Goal: Information Seeking & Learning: Learn about a topic

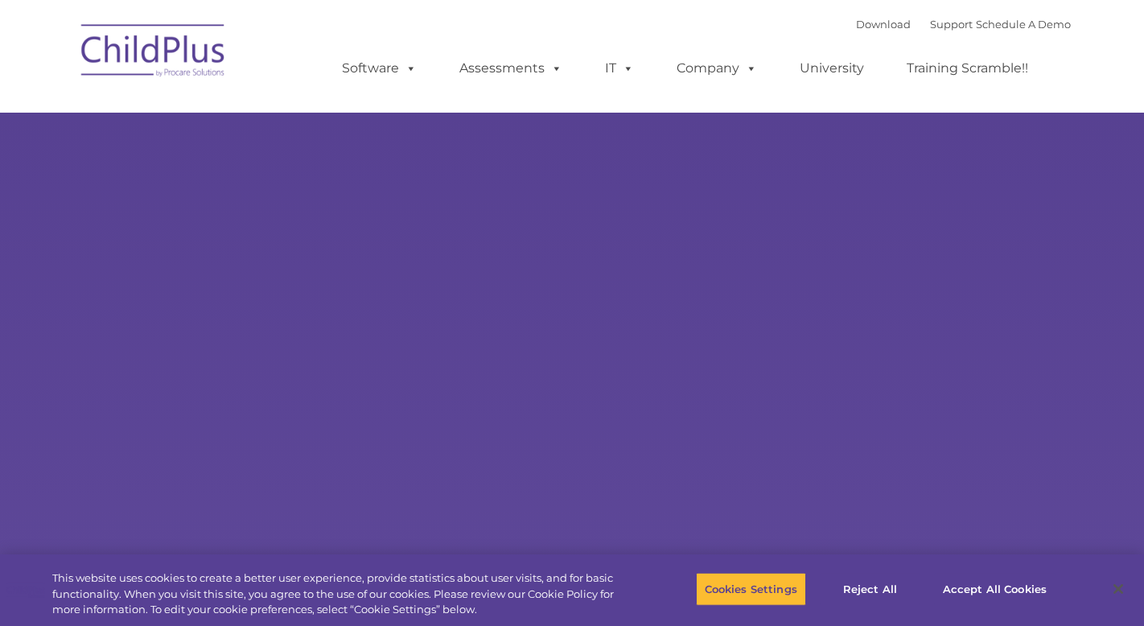
select select "MEDIUM"
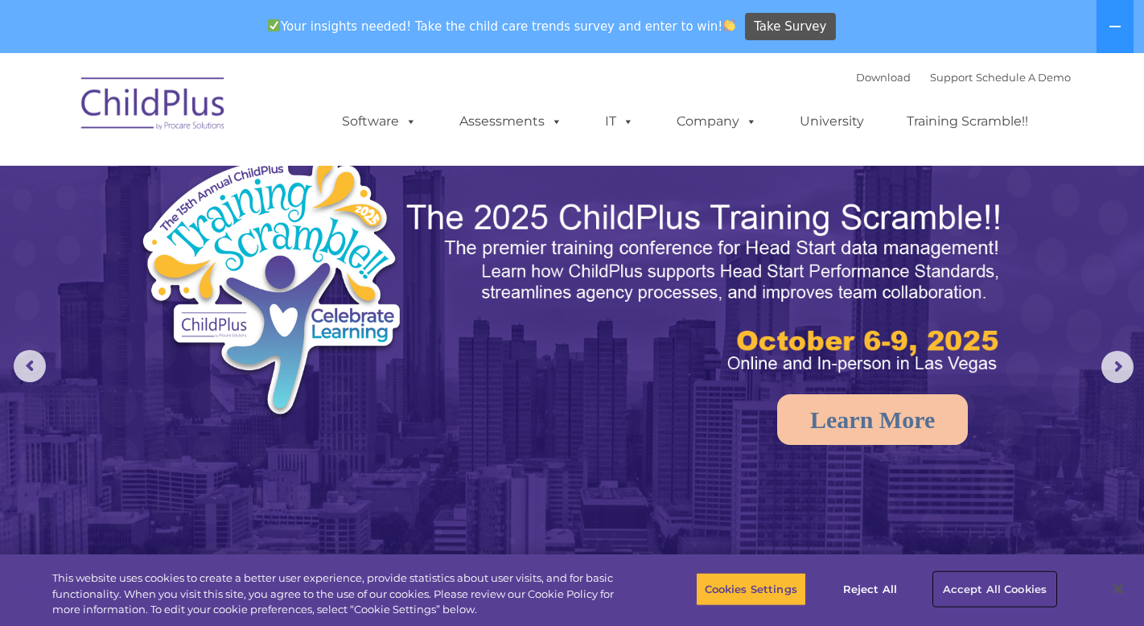
click at [995, 591] on button "Accept All Cookies" at bounding box center [995, 589] width 122 height 34
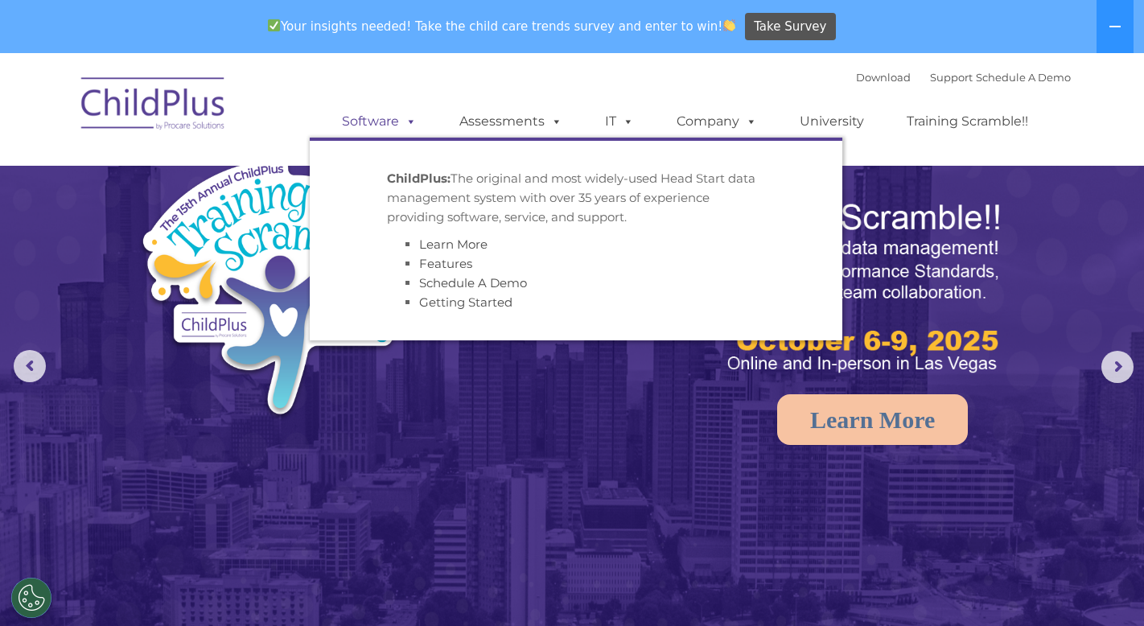
click at [385, 117] on link "Software" at bounding box center [379, 121] width 107 height 32
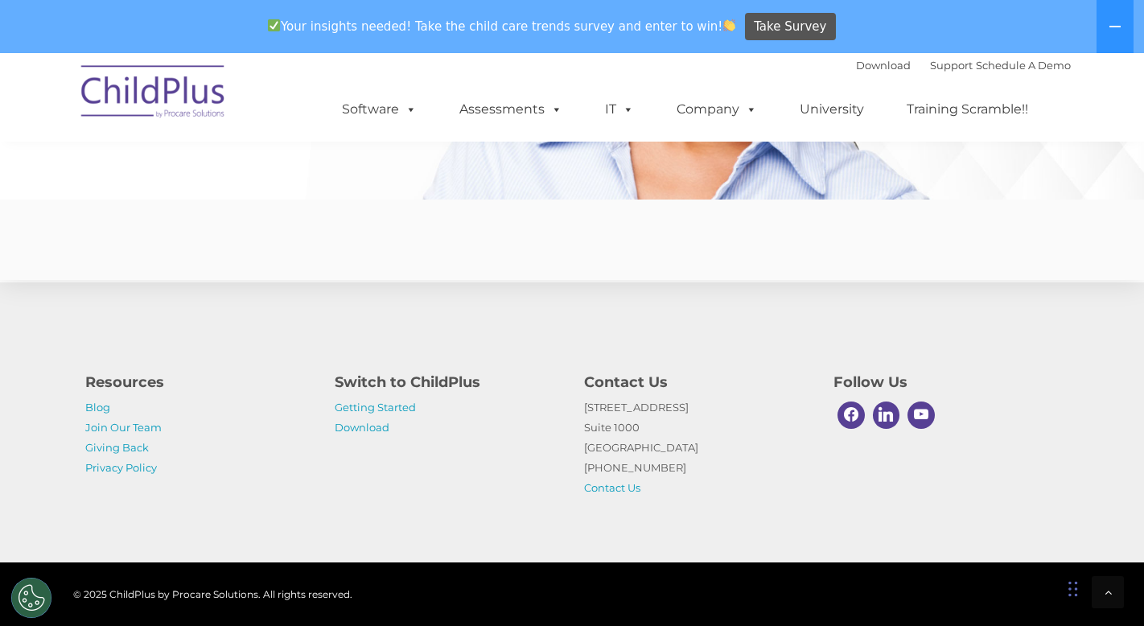
scroll to position [3982, 0]
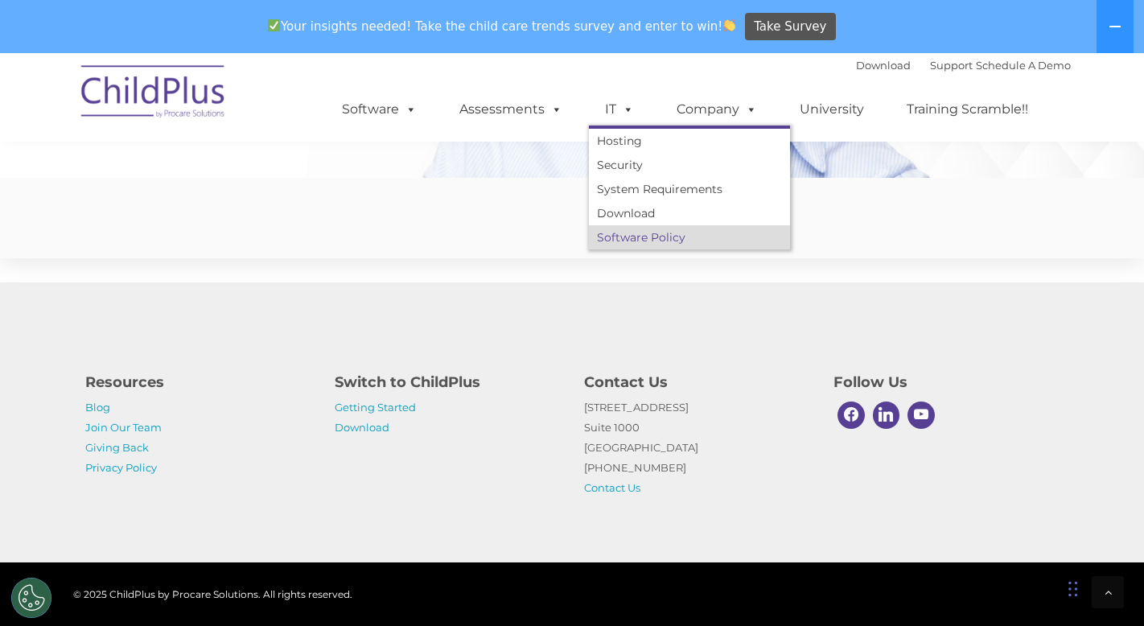
click at [620, 238] on link "Software Policy" at bounding box center [689, 237] width 201 height 24
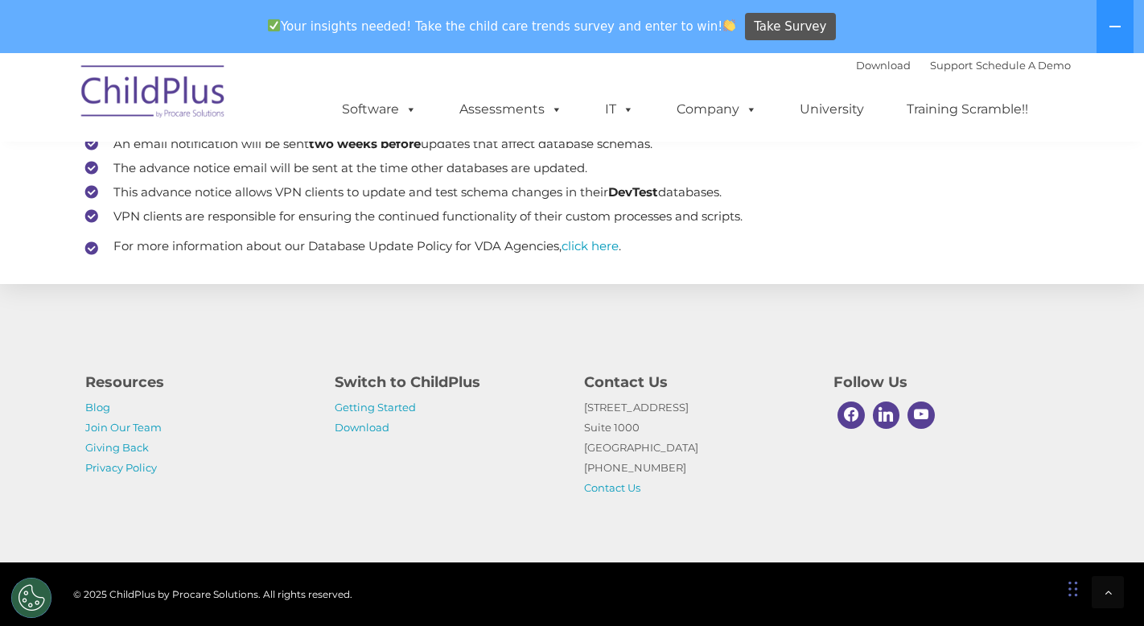
scroll to position [1065, 0]
